Goal: Check status: Check status

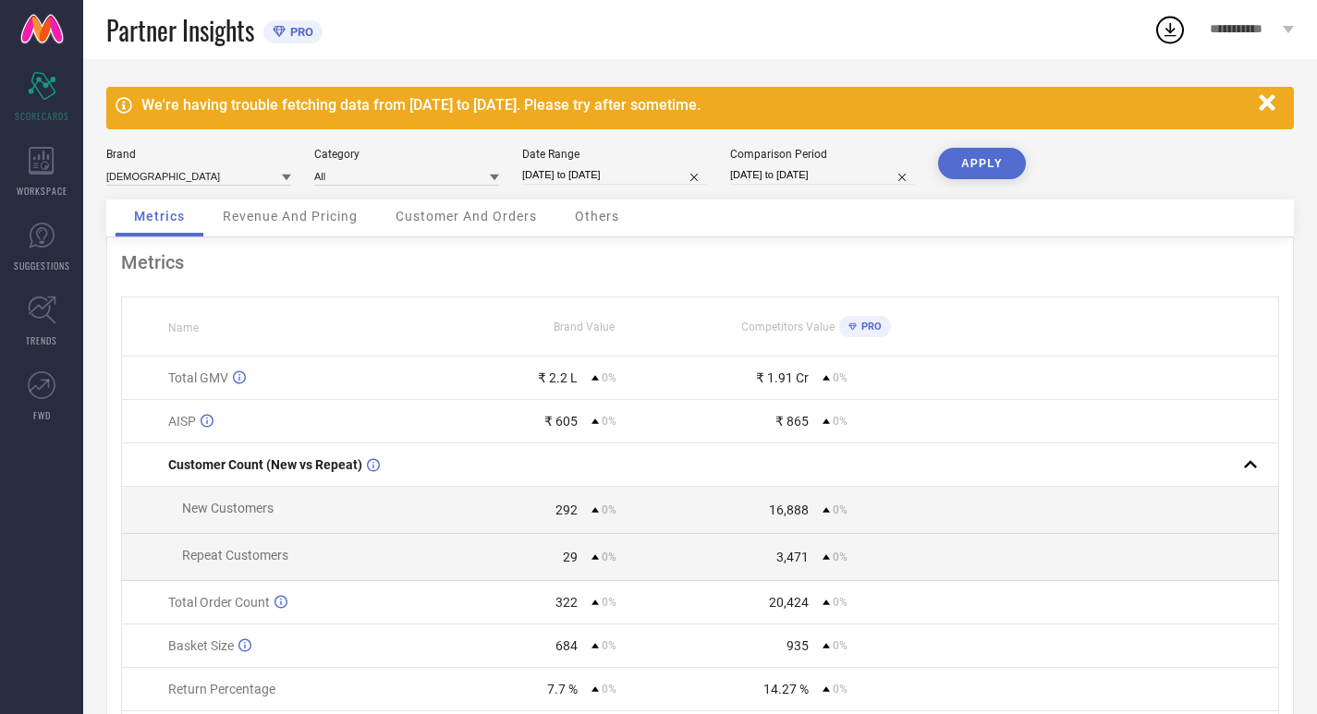
click at [575, 171] on input "[DATE] to [DATE]" at bounding box center [614, 174] width 185 height 19
select select "6"
select select "2025"
select select "7"
select select "2025"
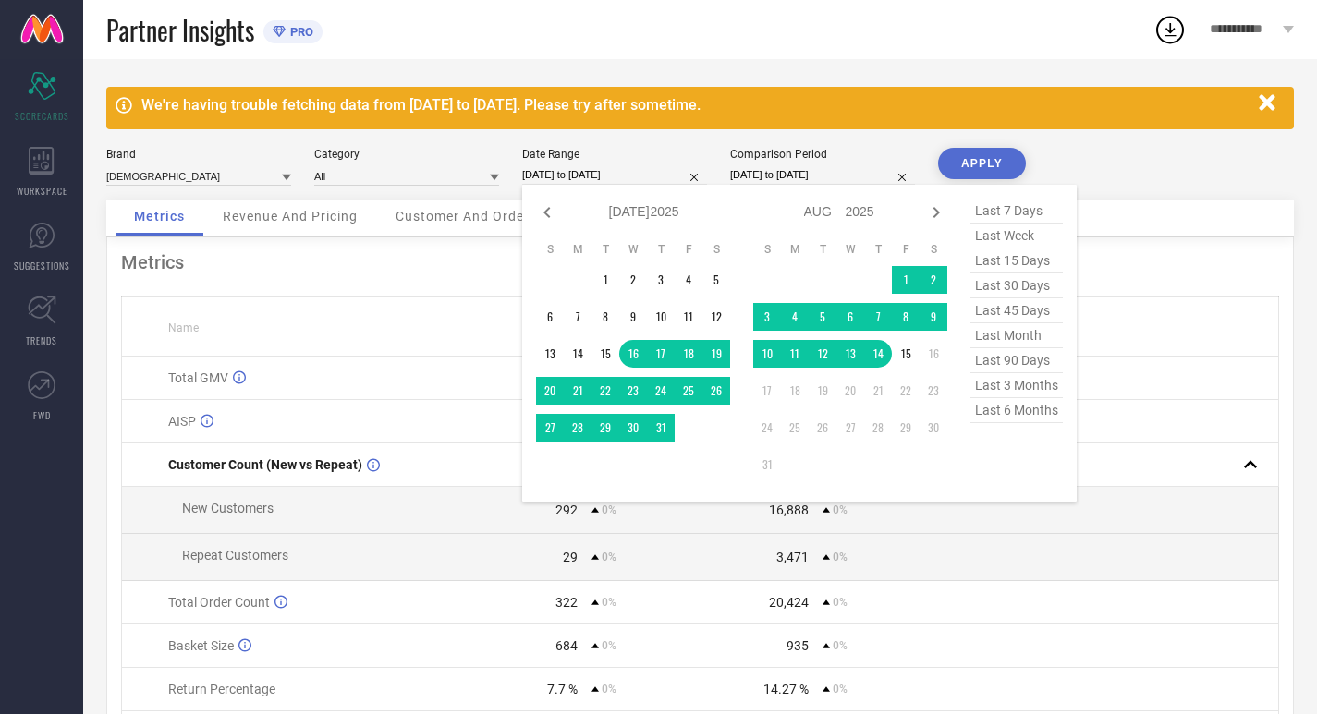
click at [1019, 295] on span "last 30 days" at bounding box center [1016, 286] width 92 height 25
type input "[DATE] to [DATE]"
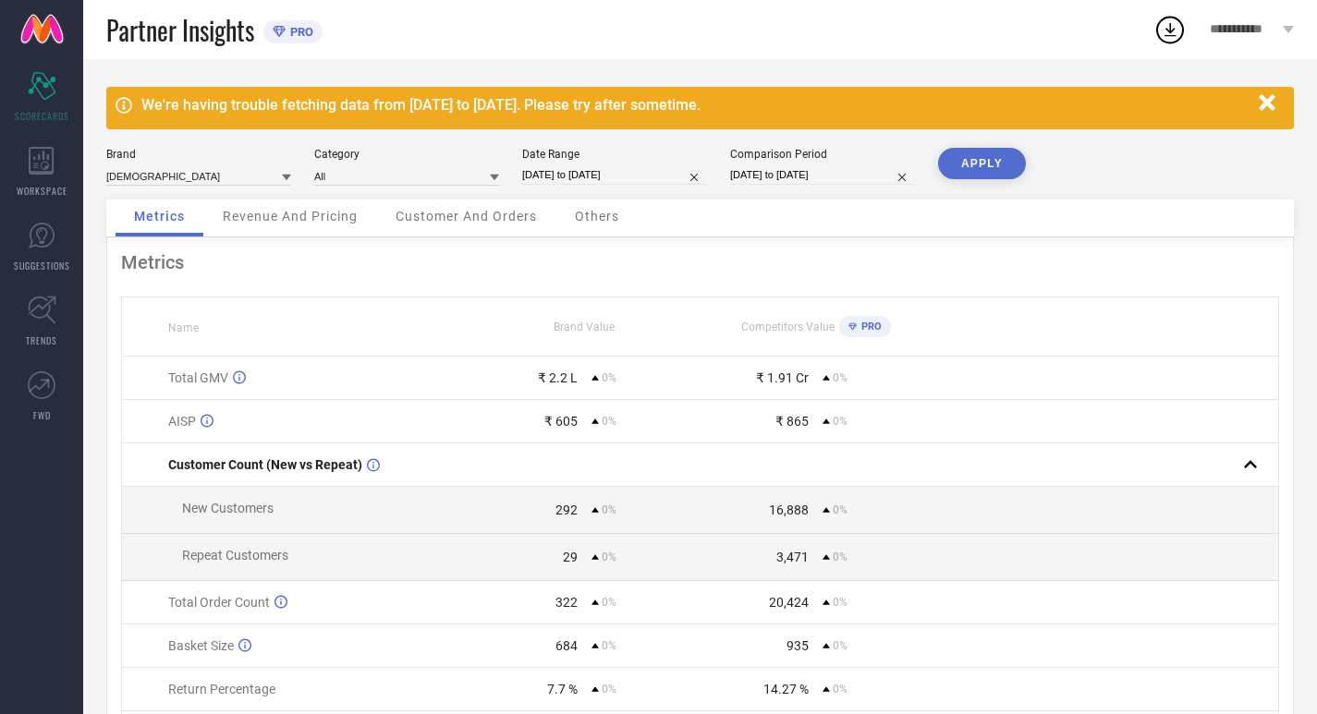
click at [824, 181] on input "[DATE] to [DATE]" at bounding box center [822, 174] width 185 height 19
select select "6"
select select "2025"
select select "7"
select select "2025"
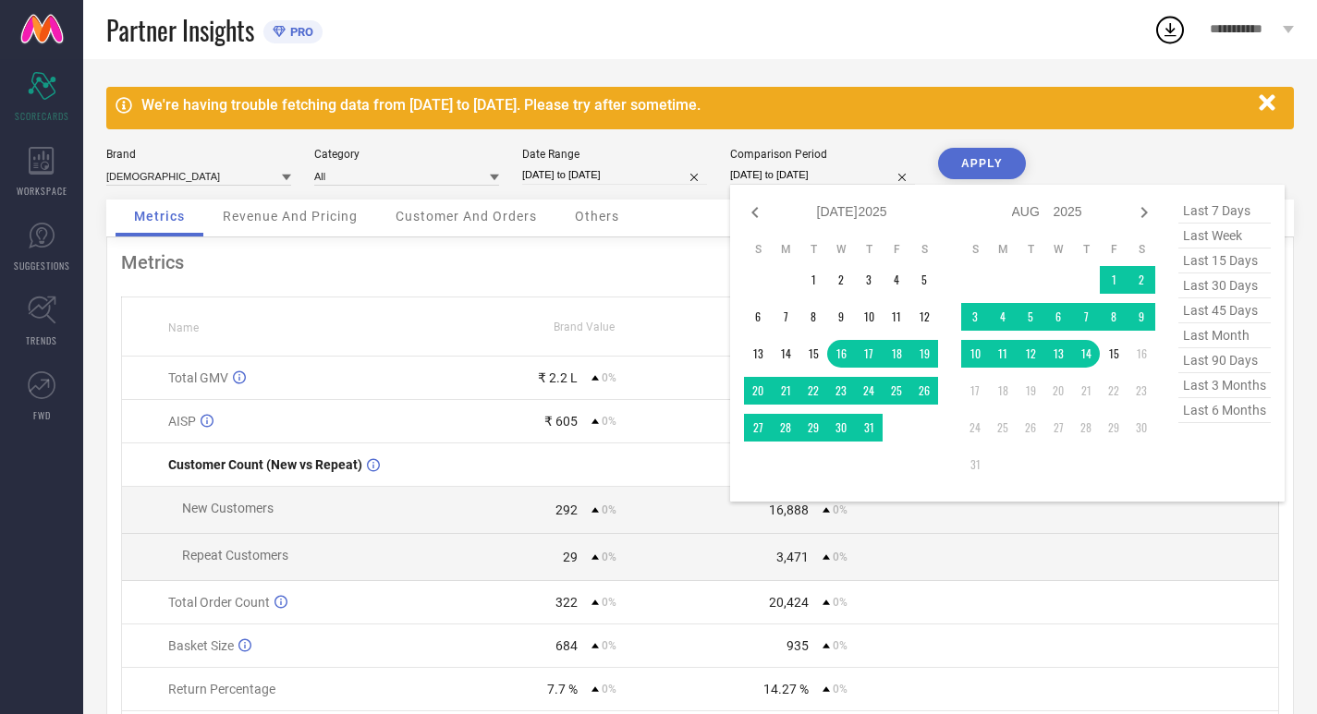
click at [1200, 290] on span "last 30 days" at bounding box center [1224, 286] width 92 height 25
type input "[DATE] to [DATE]"
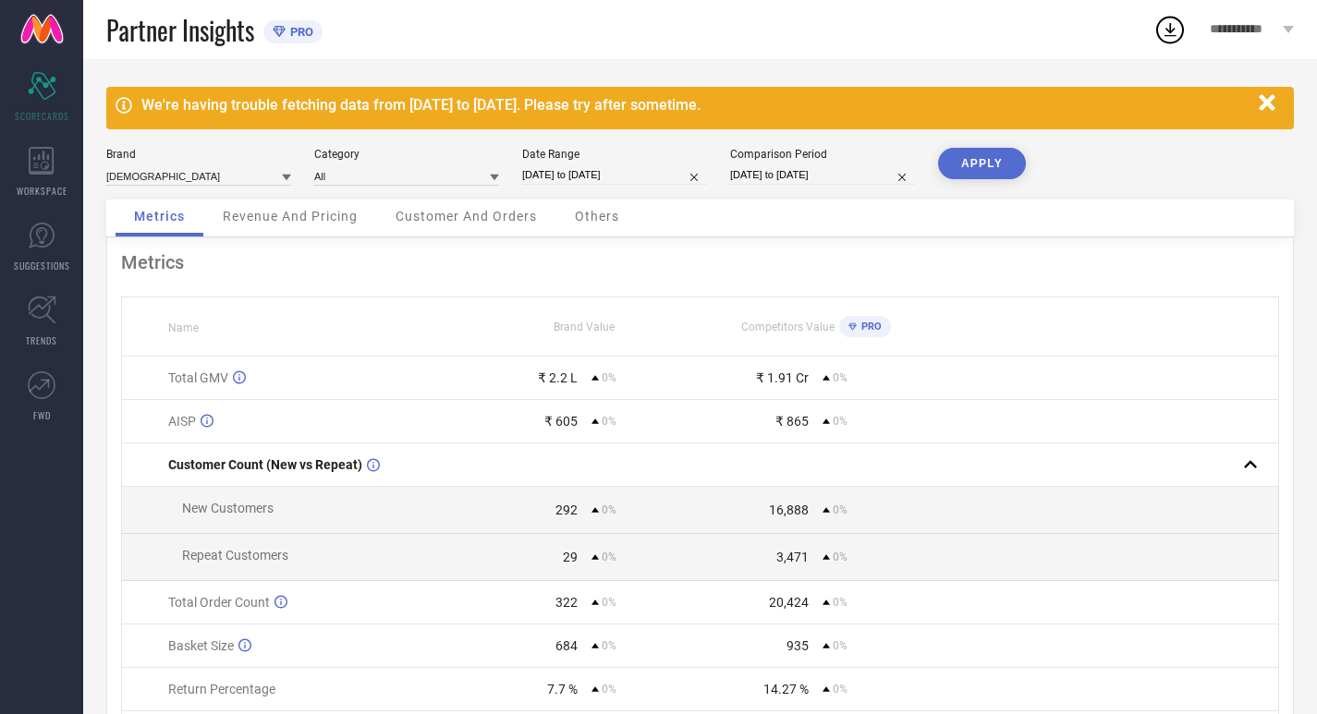
click at [962, 160] on button "APPLY" at bounding box center [982, 163] width 88 height 31
